Goal: Task Accomplishment & Management: Manage account settings

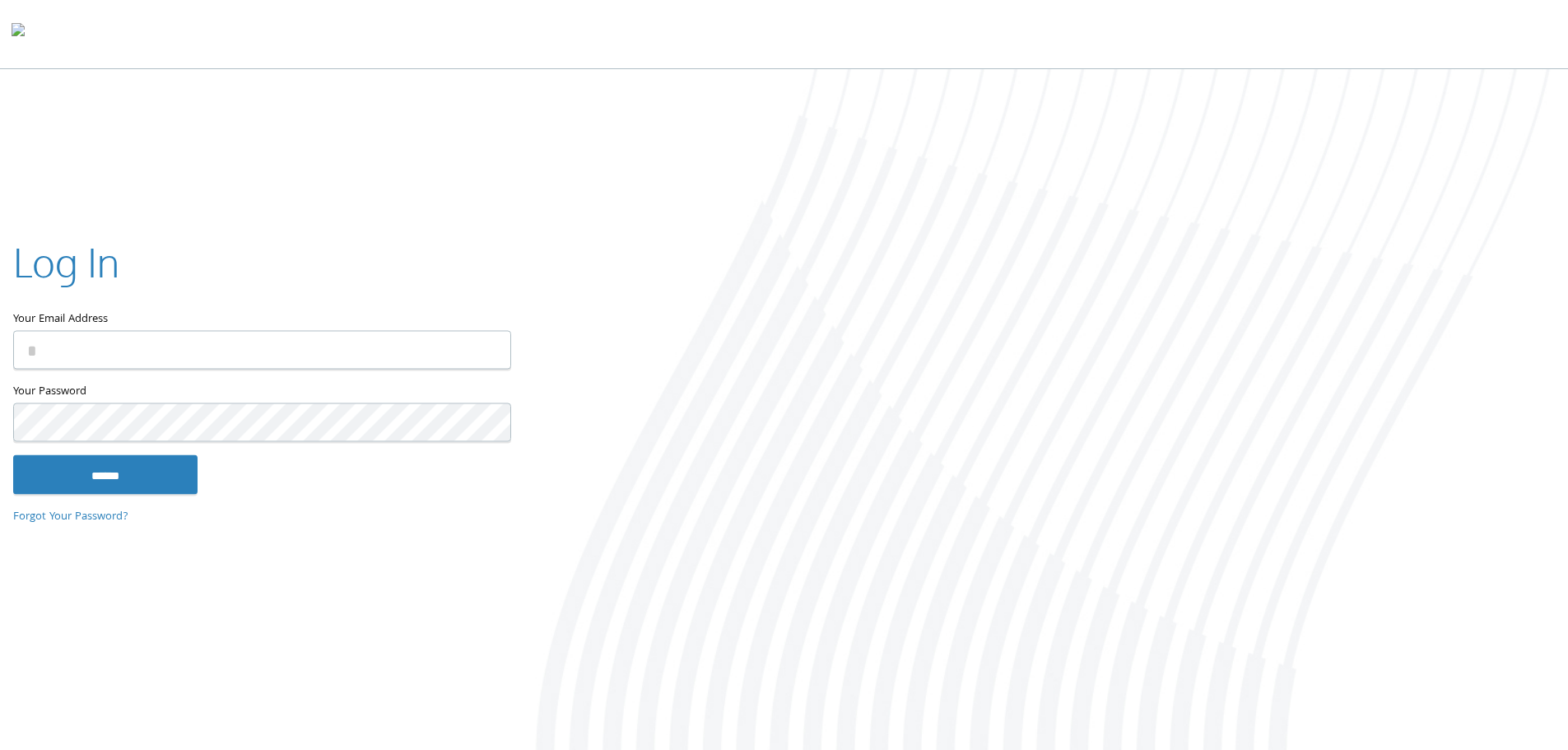
type input "**********"
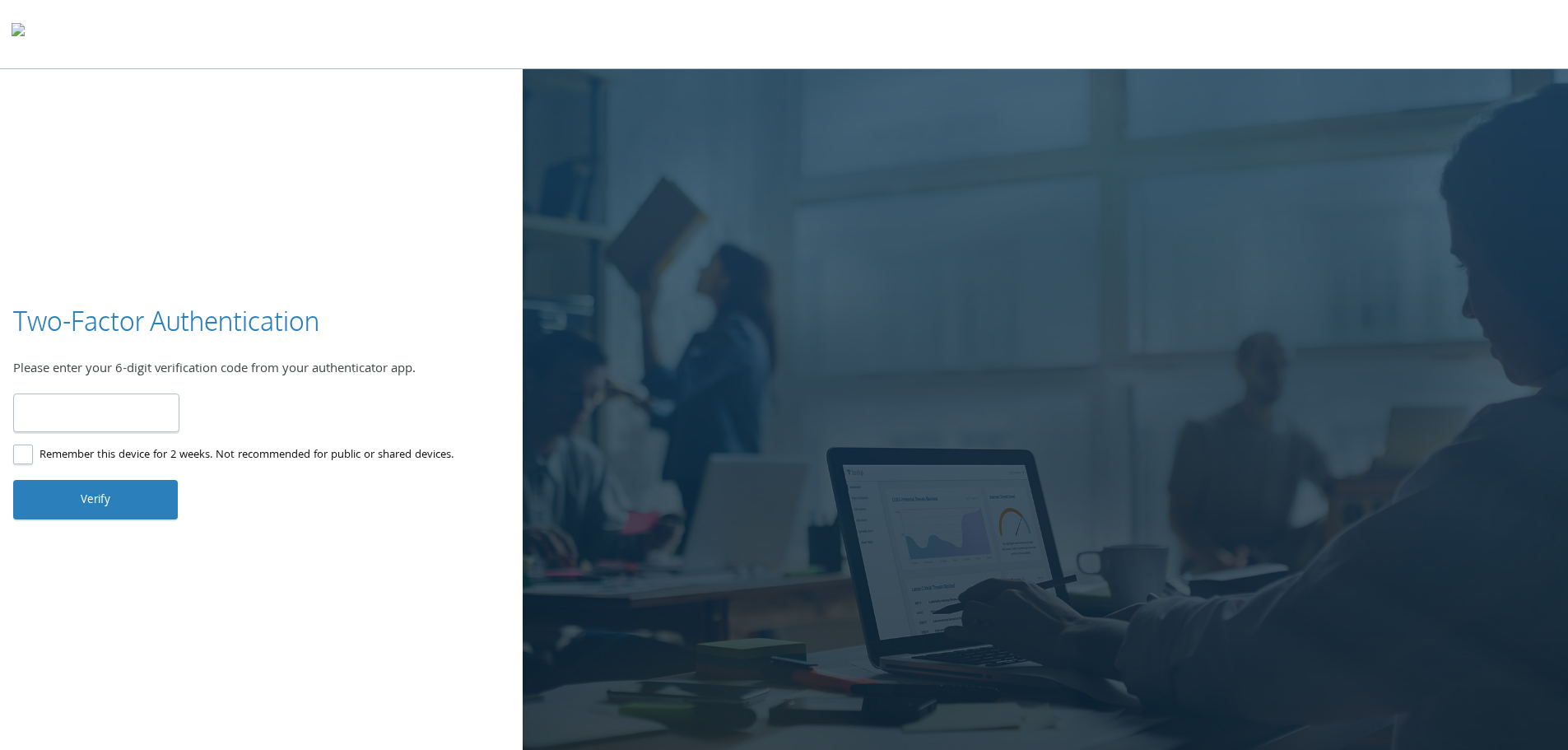
click at [76, 416] on input "number" at bounding box center [96, 412] width 167 height 39
type input "******"
